Goal: Information Seeking & Learning: Understand process/instructions

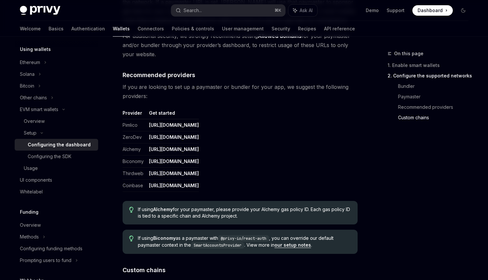
scroll to position [741, 0]
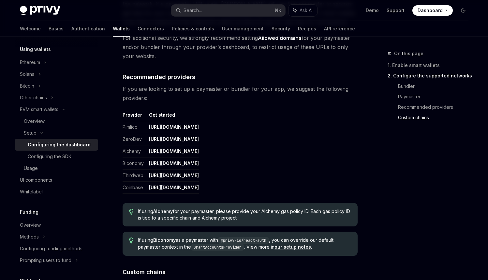
click at [199, 151] on td "[URL][DOMAIN_NAME]" at bounding box center [172, 151] width 53 height 12
click at [199, 162] on td "[URL][DOMAIN_NAME]" at bounding box center [172, 163] width 53 height 12
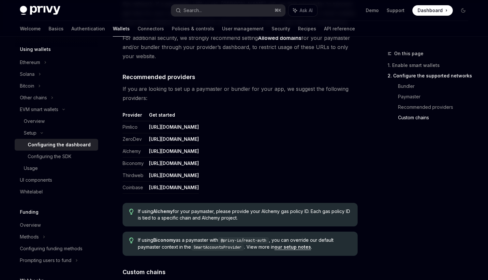
click at [199, 190] on link "[URL][DOMAIN_NAME]" at bounding box center [174, 187] width 50 height 6
click at [250, 88] on span "If you are looking to set up a paymaster or bundler for your app, we suggest th…" at bounding box center [240, 93] width 235 height 18
click at [238, 90] on span "If you are looking to set up a paymaster or bundler for your app, we suggest th…" at bounding box center [240, 93] width 235 height 18
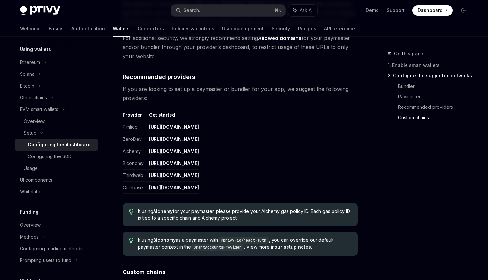
click at [238, 90] on span "If you are looking to set up a paymaster or bundler for your app, we suggest th…" at bounding box center [240, 93] width 235 height 18
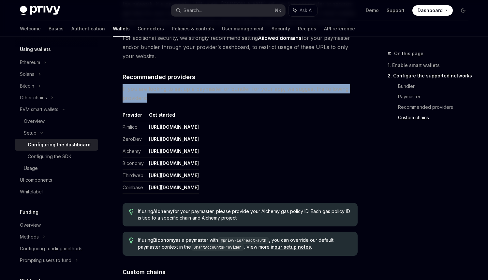
click at [228, 90] on span "If you are looking to set up a paymaster or bundler for your app, we suggest th…" at bounding box center [240, 93] width 235 height 18
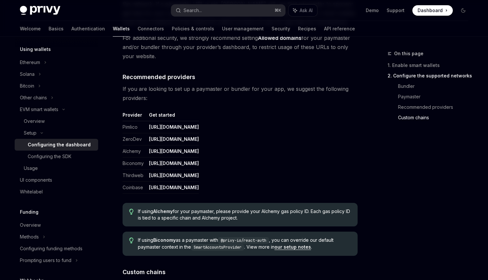
click at [233, 88] on span "If you are looking to set up a paymaster or bundler for your app, we suggest th…" at bounding box center [240, 93] width 235 height 18
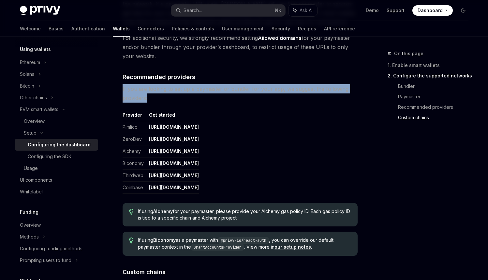
click at [226, 91] on span "If you are looking to set up a paymaster or bundler for your app, we suggest th…" at bounding box center [240, 93] width 235 height 18
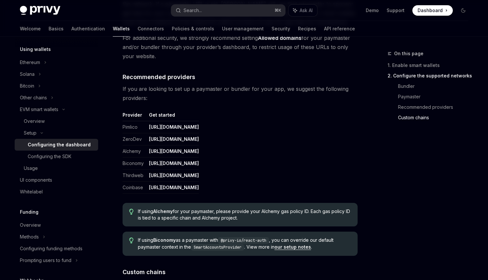
click at [225, 91] on span "If you are looking to set up a paymaster or bundler for your app, we suggest th…" at bounding box center [240, 93] width 235 height 18
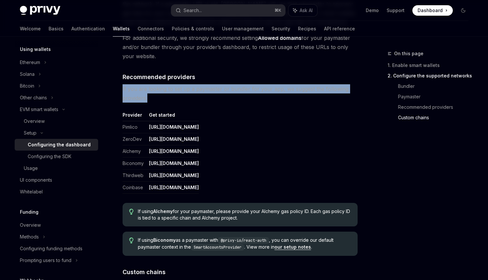
click at [230, 91] on span "If you are looking to set up a paymaster or bundler for your app, we suggest th…" at bounding box center [240, 93] width 235 height 18
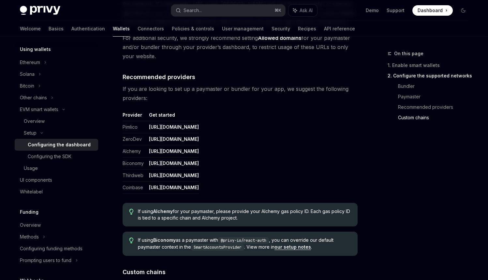
click at [258, 91] on span "If you are looking to set up a paymaster or bundler for your app, we suggest th…" at bounding box center [240, 93] width 235 height 18
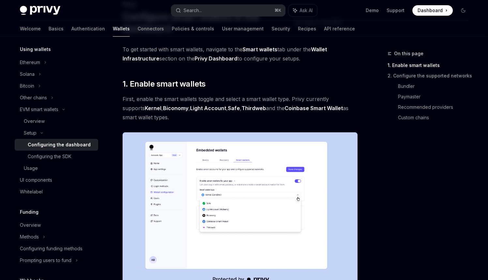
scroll to position [0, 0]
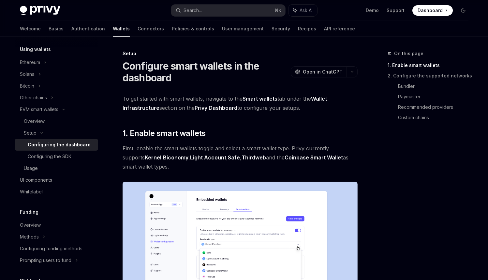
click at [255, 107] on span "To get started with smart wallets, navigate to the Smart wallets tab under the …" at bounding box center [240, 103] width 235 height 18
click at [253, 131] on h2 "​ 1. Enable smart wallets" at bounding box center [240, 133] width 235 height 10
click at [234, 147] on span "First, enable the smart wallets toggle and select a smart wallet type. Privy cu…" at bounding box center [240, 157] width 235 height 27
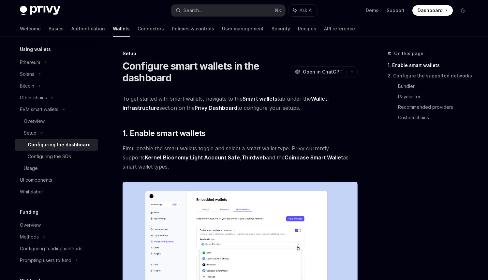
click at [234, 147] on span "First, enable the smart wallets toggle and select a smart wallet type. Privy cu…" at bounding box center [240, 157] width 235 height 27
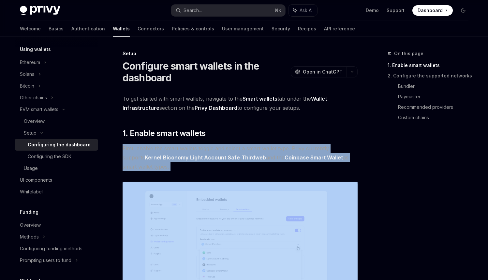
click at [231, 147] on span "First, enable the smart wallets toggle and select a smart wallet type. Privy cu…" at bounding box center [240, 157] width 235 height 27
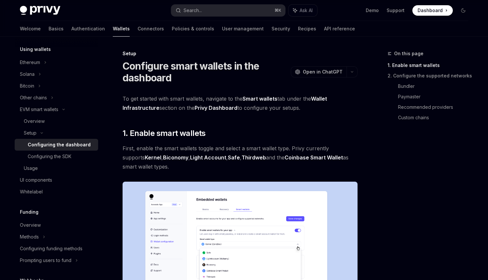
click at [170, 150] on span "First, enable the smart wallets toggle and select a smart wallet type. Privy cu…" at bounding box center [240, 157] width 235 height 27
click at [184, 149] on span "First, enable the smart wallets toggle and select a smart wallet type. Privy cu…" at bounding box center [240, 157] width 235 height 27
click at [207, 149] on span "First, enable the smart wallets toggle and select a smart wallet type. Privy cu…" at bounding box center [240, 157] width 235 height 27
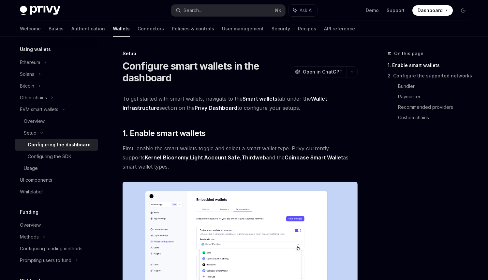
click at [207, 149] on span "First, enable the smart wallets toggle and select a smart wallet type. Privy cu…" at bounding box center [240, 157] width 235 height 27
click at [232, 148] on span "First, enable the smart wallets toggle and select a smart wallet type. Privy cu…" at bounding box center [240, 157] width 235 height 27
click at [251, 150] on span "First, enable the smart wallets toggle and select a smart wallet type. Privy cu…" at bounding box center [240, 157] width 235 height 27
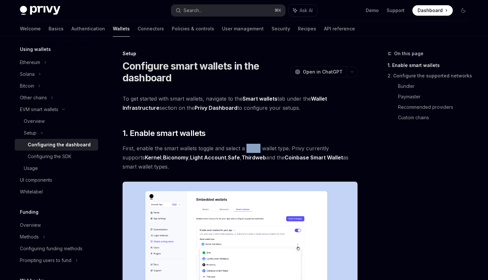
click at [271, 151] on span "First, enable the smart wallets toggle and select a smart wallet type. Privy cu…" at bounding box center [240, 157] width 235 height 27
click at [281, 149] on span "First, enable the smart wallets toggle and select a smart wallet type. Privy cu…" at bounding box center [240, 157] width 235 height 27
click at [295, 149] on span "First, enable the smart wallets toggle and select a smart wallet type. Privy cu…" at bounding box center [240, 157] width 235 height 27
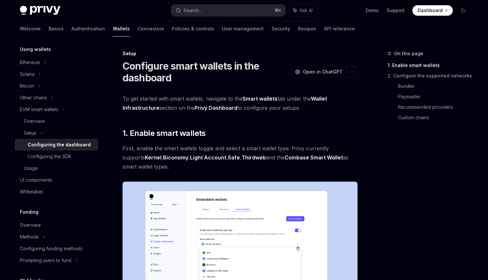
click at [295, 149] on span "First, enable the smart wallets toggle and select a smart wallet type. Privy cu…" at bounding box center [240, 157] width 235 height 27
click at [317, 151] on span "First, enable the smart wallets toggle and select a smart wallet type. Privy cu…" at bounding box center [240, 157] width 235 height 27
click at [338, 149] on span "First, enable the smart wallets toggle and select a smart wallet type. Privy cu…" at bounding box center [240, 157] width 235 height 27
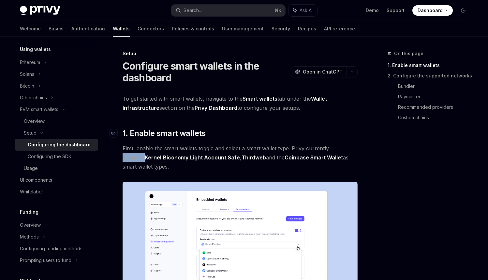
click at [230, 133] on h2 "​ 1. Enable smart wallets" at bounding box center [240, 133] width 235 height 10
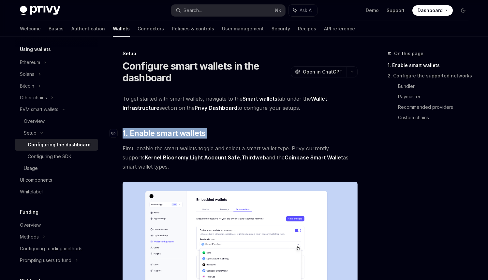
click at [235, 131] on h2 "​ 1. Enable smart wallets" at bounding box center [240, 133] width 235 height 10
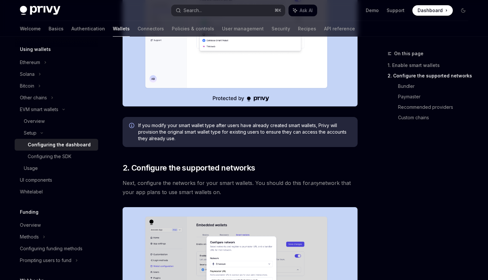
scroll to position [231, 0]
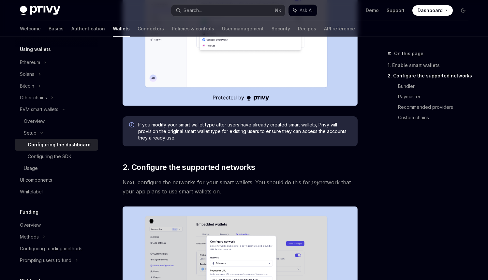
click at [231, 183] on span "Next, configure the networks for your smart wallets. You should do this for any…" at bounding box center [240, 186] width 235 height 18
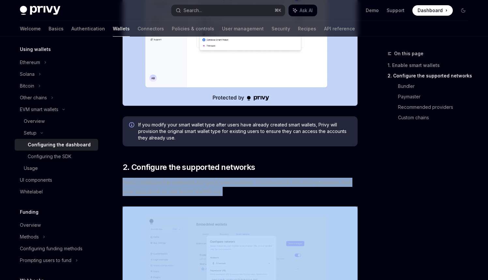
click at [235, 133] on span "If you modify your smart wallet type after users have already created smart wal…" at bounding box center [244, 131] width 213 height 20
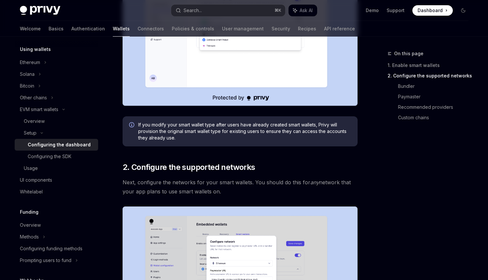
click at [235, 133] on span "If you modify your smart wallet type after users have already created smart wal…" at bounding box center [244, 131] width 213 height 20
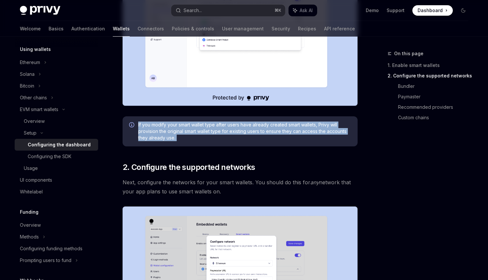
click at [235, 132] on span "If you modify your smart wallet type after users have already created smart wal…" at bounding box center [244, 131] width 213 height 20
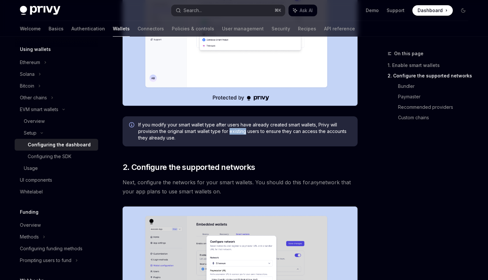
click at [235, 132] on span "If you modify your smart wallet type after users have already created smart wal…" at bounding box center [244, 131] width 213 height 20
click at [238, 132] on span "If you modify your smart wallet type after users have already created smart wal…" at bounding box center [244, 131] width 213 height 20
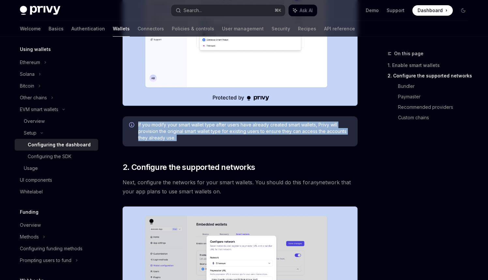
click at [238, 132] on span "If you modify your smart wallet type after users have already created smart wal…" at bounding box center [244, 131] width 213 height 20
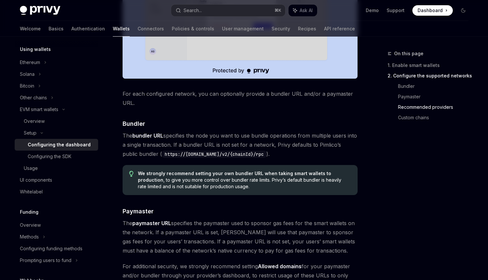
scroll to position [516, 0]
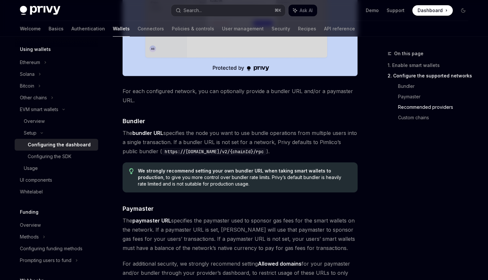
click at [234, 142] on span "The bundler URL specifies the node you want to use bundle operations from multi…" at bounding box center [240, 141] width 235 height 27
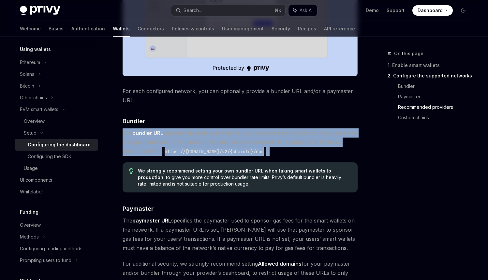
click at [235, 132] on span "The bundler URL specifies the node you want to use bundle operations from multi…" at bounding box center [240, 141] width 235 height 27
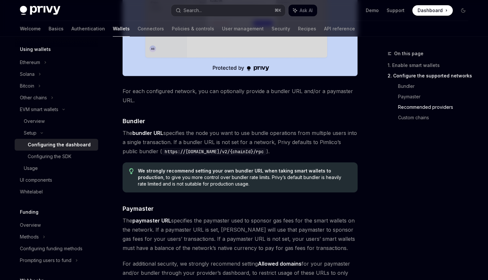
click at [238, 133] on span "The bundler URL specifies the node you want to use bundle operations from multi…" at bounding box center [240, 141] width 235 height 27
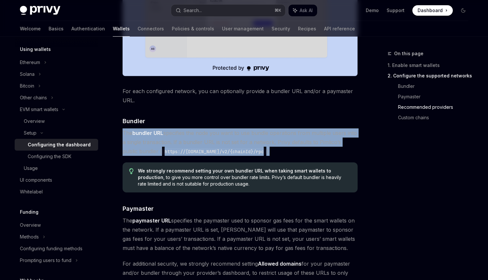
click at [238, 91] on span "For each configured network, you can optionally provide a bundler URL and/or a …" at bounding box center [240, 95] width 235 height 18
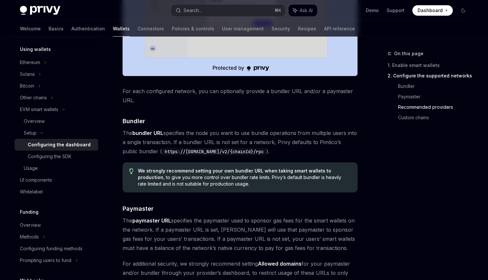
click at [238, 91] on span "For each configured network, you can optionally provide a bundler URL and/or a …" at bounding box center [240, 95] width 235 height 18
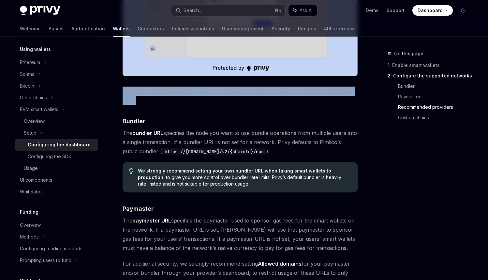
click at [238, 116] on div "To get started with smart wallets, navigate to the Smart wallets tab under the …" at bounding box center [240, 64] width 235 height 972
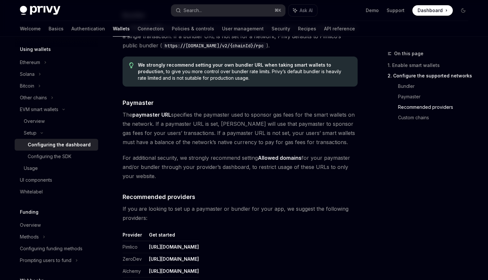
scroll to position [623, 0]
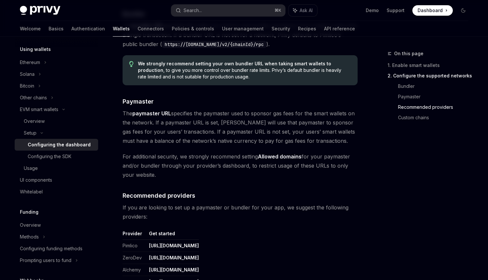
click at [180, 110] on span "The paymaster URL specifies the paymaster used to sponsor gas fees for the smar…" at bounding box center [240, 127] width 235 height 37
click at [218, 115] on span "The paymaster URL specifies the paymaster used to sponsor gas fees for the smar…" at bounding box center [240, 127] width 235 height 37
click at [248, 131] on span "The paymaster URL specifies the paymaster used to sponsor gas fees for the smar…" at bounding box center [240, 127] width 235 height 37
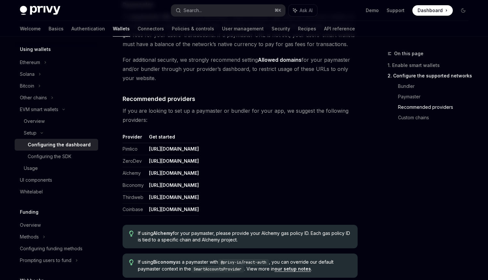
scroll to position [721, 0]
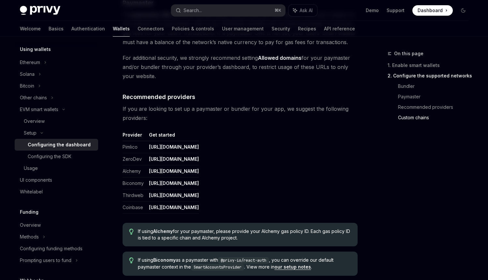
click at [240, 110] on span "If you are looking to set up a paymaster or bundler for your app, we suggest th…" at bounding box center [240, 113] width 235 height 18
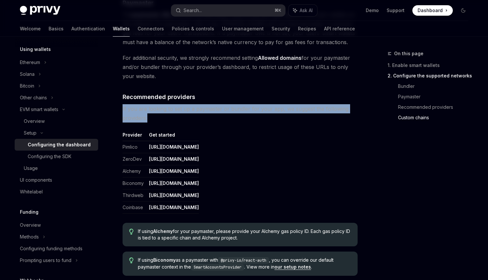
click at [232, 116] on span "If you are looking to set up a paymaster or bundler for your app, we suggest th…" at bounding box center [240, 113] width 235 height 18
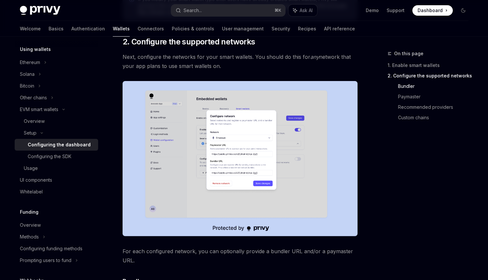
scroll to position [347, 0]
